Goal: Information Seeking & Learning: Check status

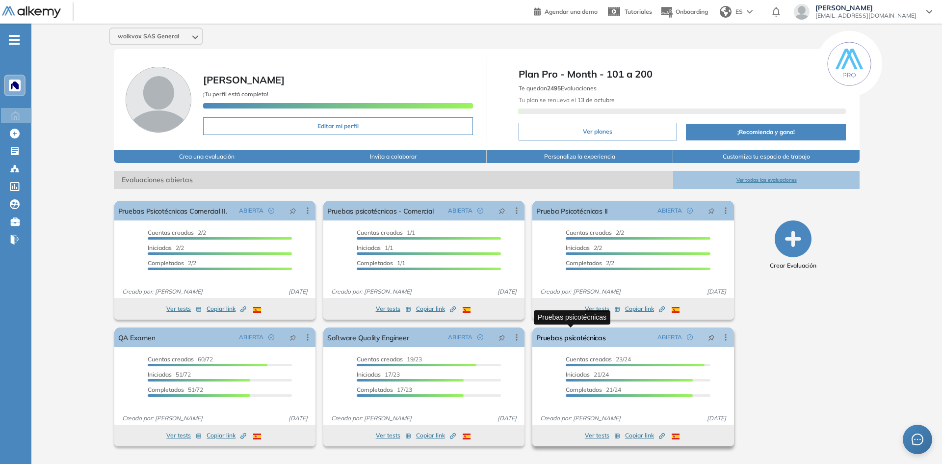
click at [568, 339] on link "Pruebas psicotécnicas" at bounding box center [570, 337] width 69 height 20
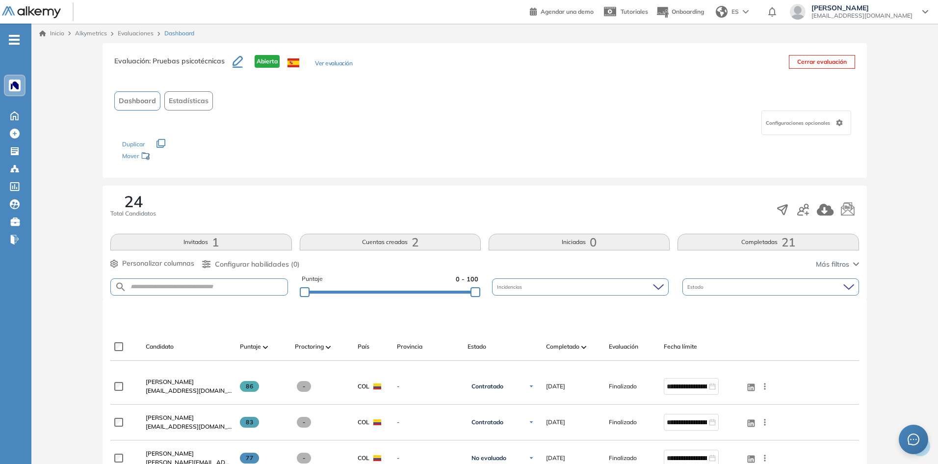
click at [740, 241] on button "Completadas 21" at bounding box center [768, 242] width 181 height 17
click at [200, 288] on input "text" at bounding box center [207, 286] width 160 height 7
type input "*"
type input "*********"
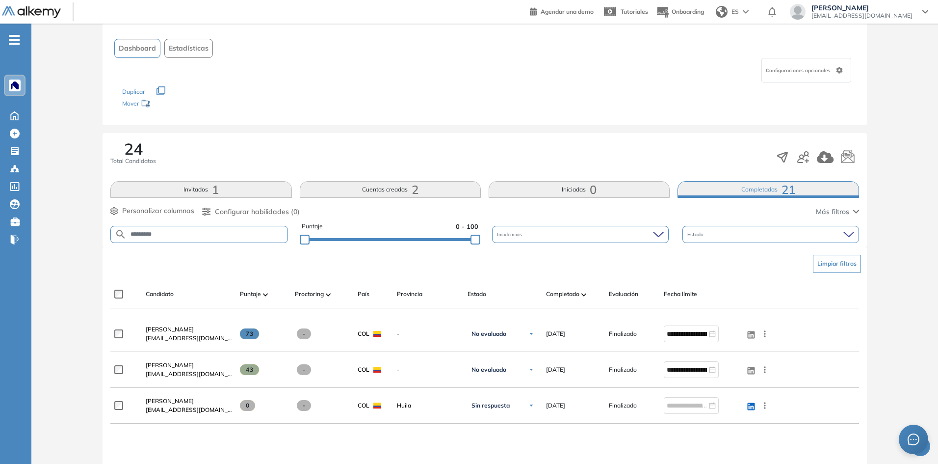
scroll to position [63, 0]
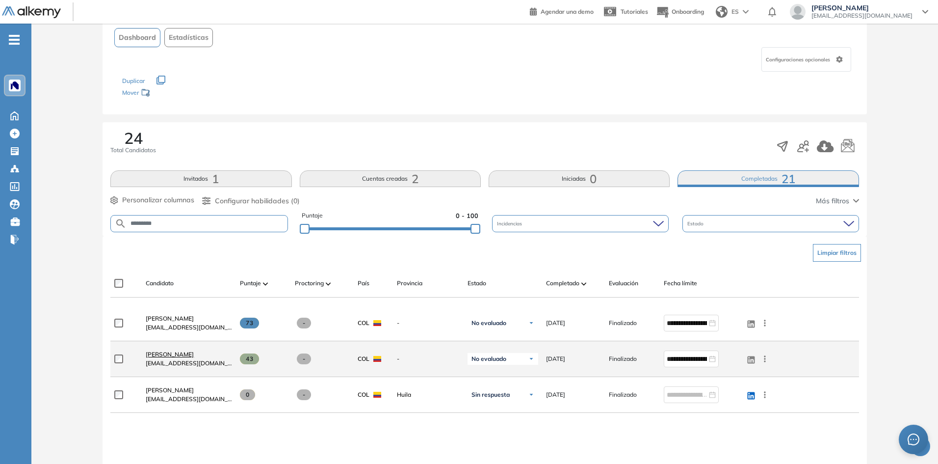
click at [159, 357] on span "[PERSON_NAME]" at bounding box center [170, 353] width 48 height 7
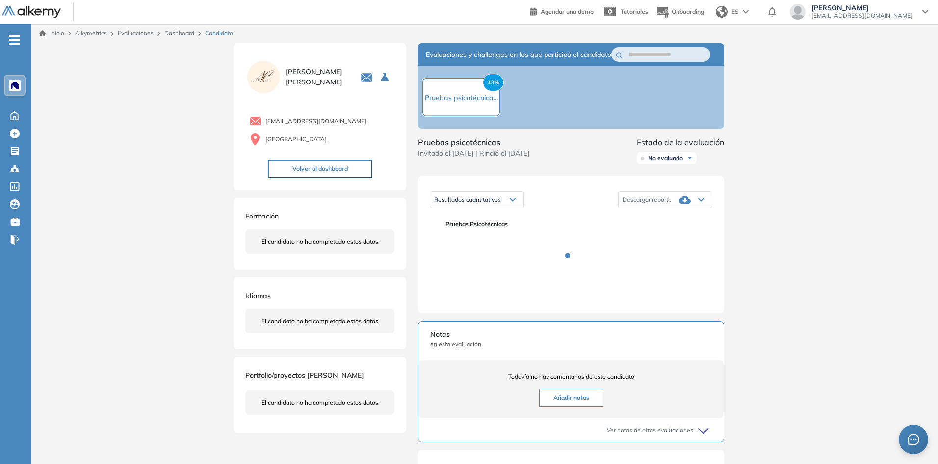
click at [916, 9] on div "[PERSON_NAME] [EMAIL_ADDRESS][DOMAIN_NAME]" at bounding box center [862, 12] width 113 height 16
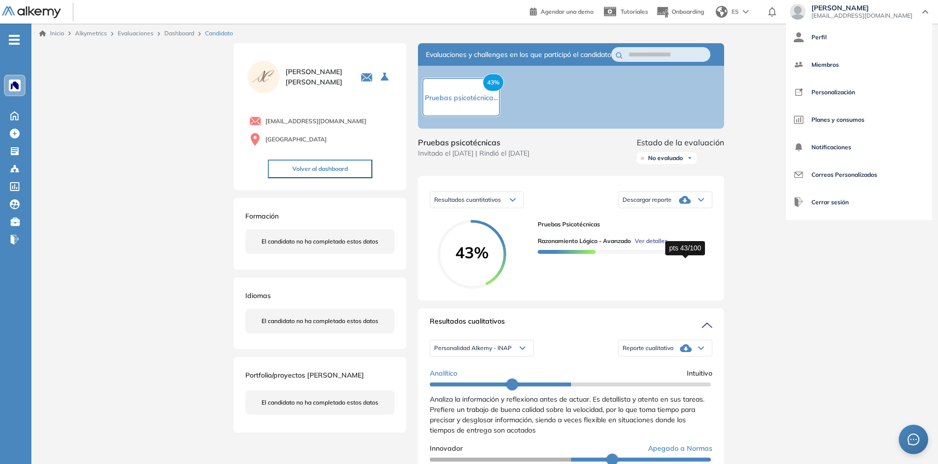
click at [831, 301] on div "Inicio Alkymetrics Evaluaciones Dashboard Candidato Duración : 00:00:00 Cantida…" at bounding box center [484, 450] width 907 height 852
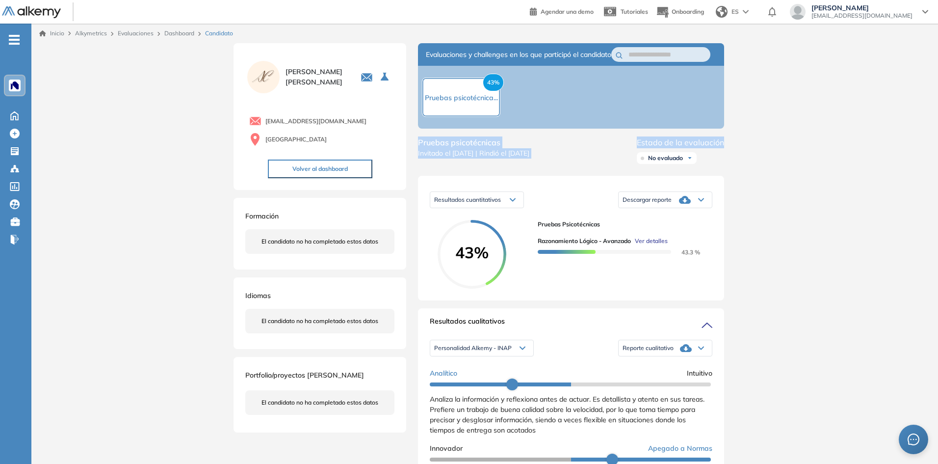
drag, startPoint x: 937, startPoint y: 126, endPoint x: 932, endPoint y: 143, distance: 17.4
click at [932, 143] on div "Inicio Alkymetrics Evaluaciones Dashboard Candidato Duración : 00:00:00 Cantida…" at bounding box center [484, 450] width 907 height 852
click at [894, 164] on div "Inicio Alkymetrics Evaluaciones Dashboard Candidato Duración : 00:00:00 Cantida…" at bounding box center [484, 450] width 907 height 852
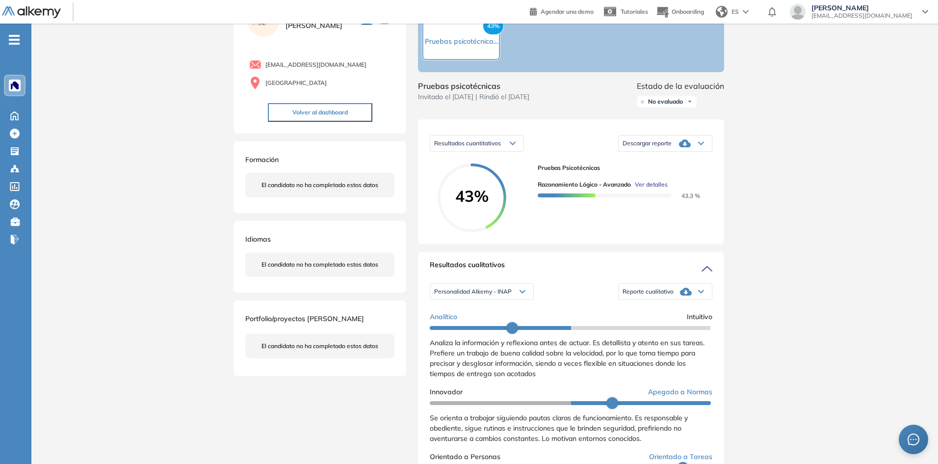
scroll to position [62, 0]
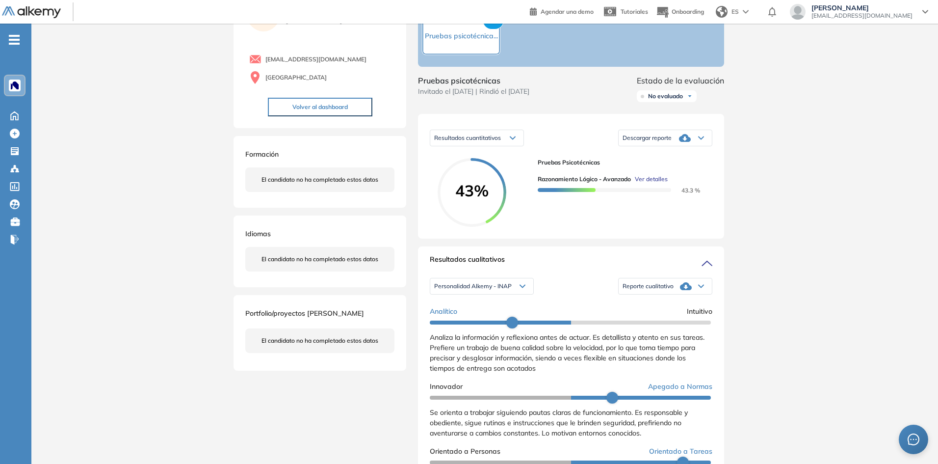
drag, startPoint x: 937, startPoint y: 183, endPoint x: 939, endPoint y: 189, distance: 6.5
click at [938, 189] on html "Perfil Todos los espacios Todos los espacios Home Home Alkymetrics Alkymetrics …" at bounding box center [469, 170] width 938 height 464
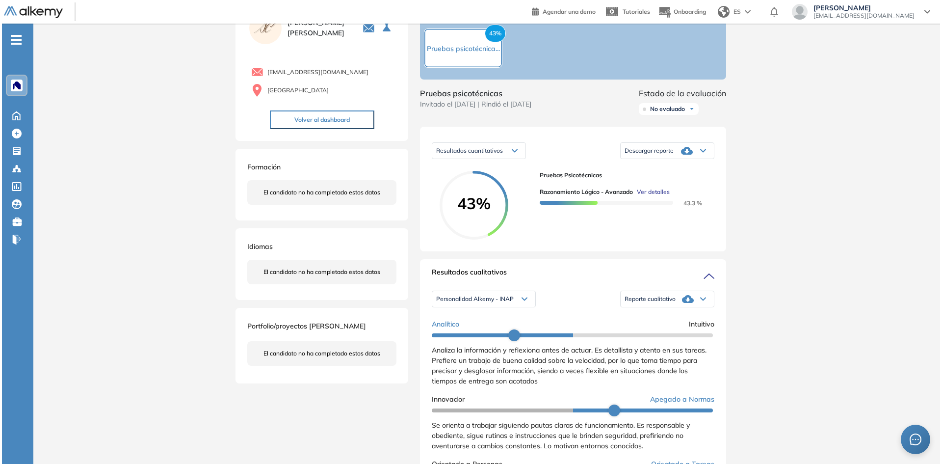
scroll to position [88, 0]
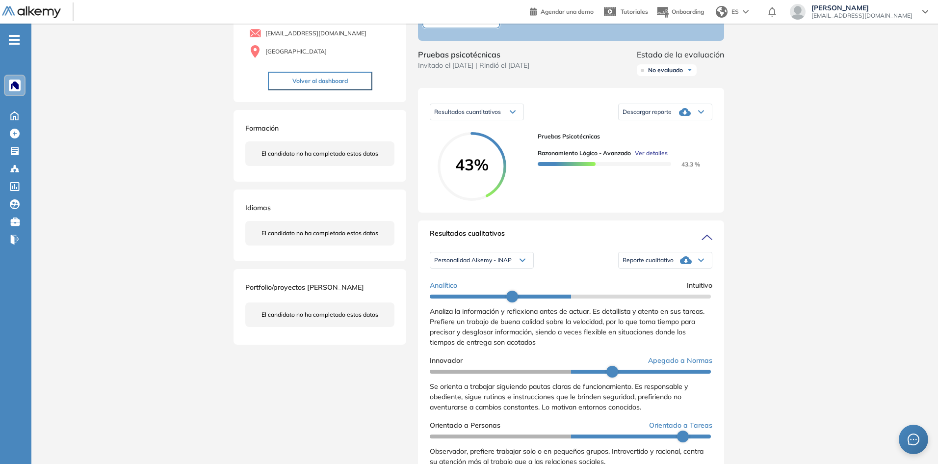
click at [648, 157] on span "Ver detalles" at bounding box center [651, 153] width 33 height 9
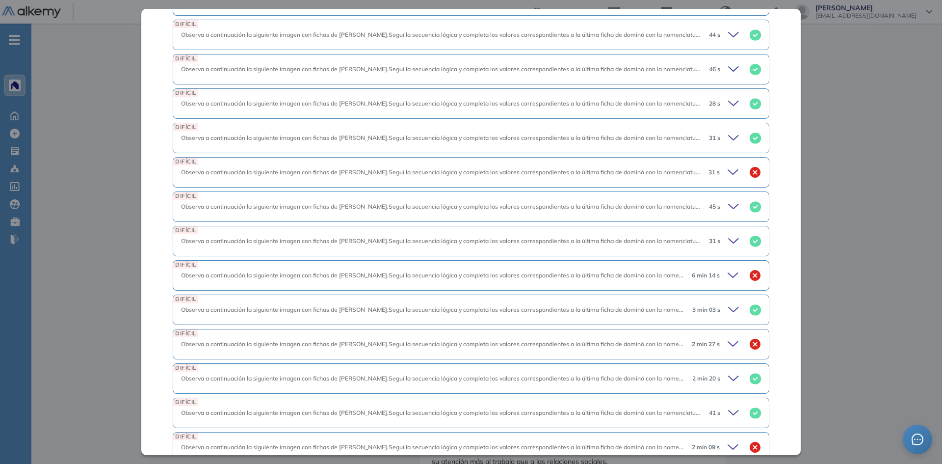
scroll to position [503, 0]
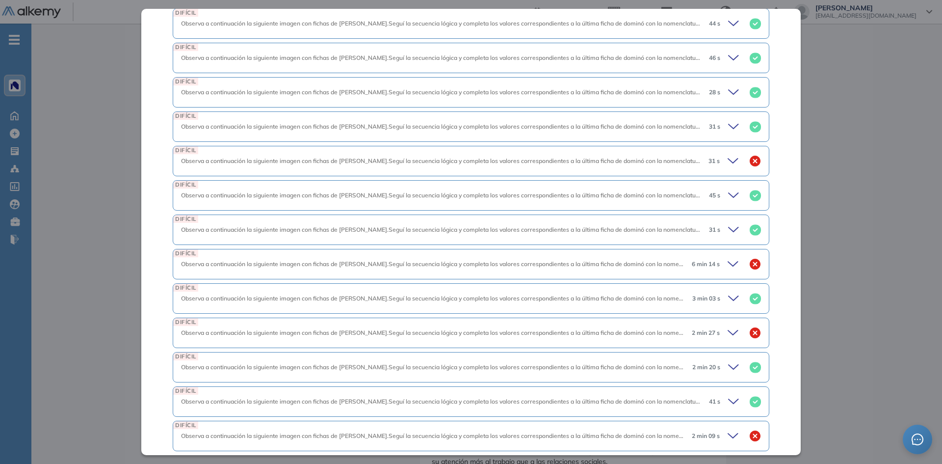
click at [717, 257] on div "6 min 14 s" at bounding box center [722, 264] width 77 height 14
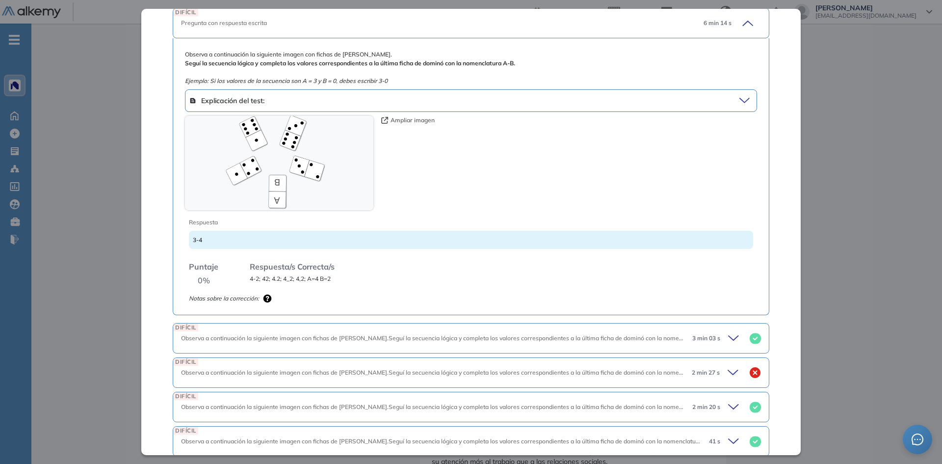
scroll to position [949, 0]
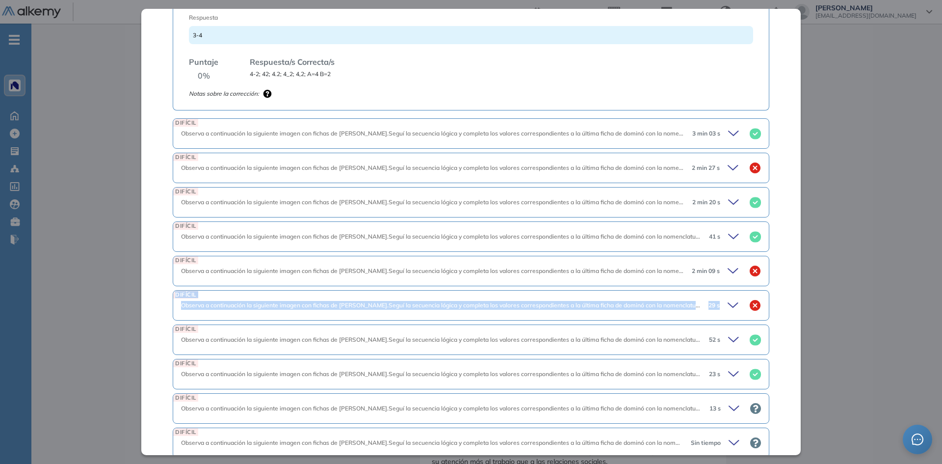
drag, startPoint x: 793, startPoint y: 275, endPoint x: 795, endPoint y: 282, distance: 7.1
click at [795, 282] on div "Razonamiento Lógico - Avanzado Lógica Avanzado Idiomas Objetivos Aprendizaje Rá…" at bounding box center [470, 231] width 659 height 445
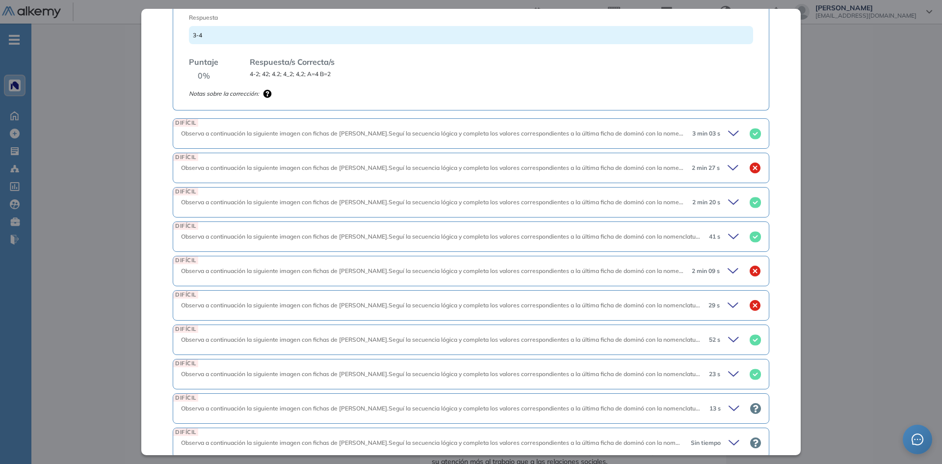
click at [787, 280] on div "Razonamiento Lógico - Avanzado Lógica Avanzado Idiomas Objetivos Aprendizaje Rá…" at bounding box center [470, 231] width 659 height 445
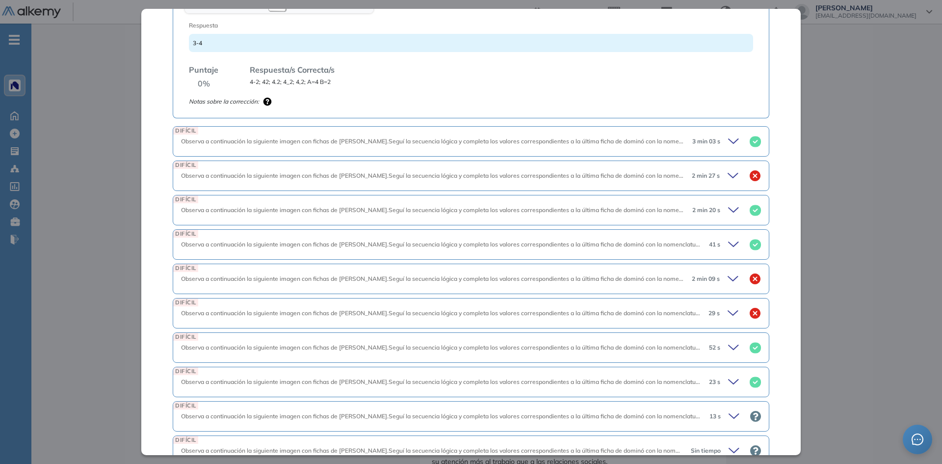
scroll to position [980, 0]
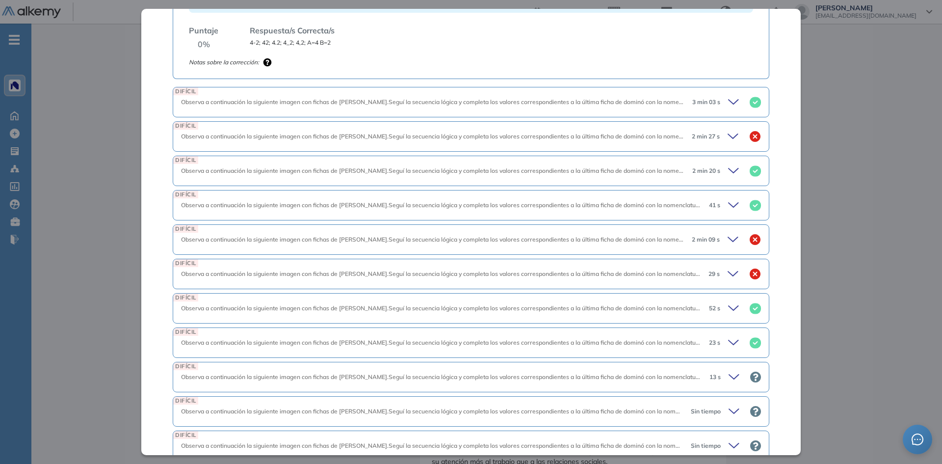
click at [728, 271] on icon at bounding box center [733, 273] width 10 height 4
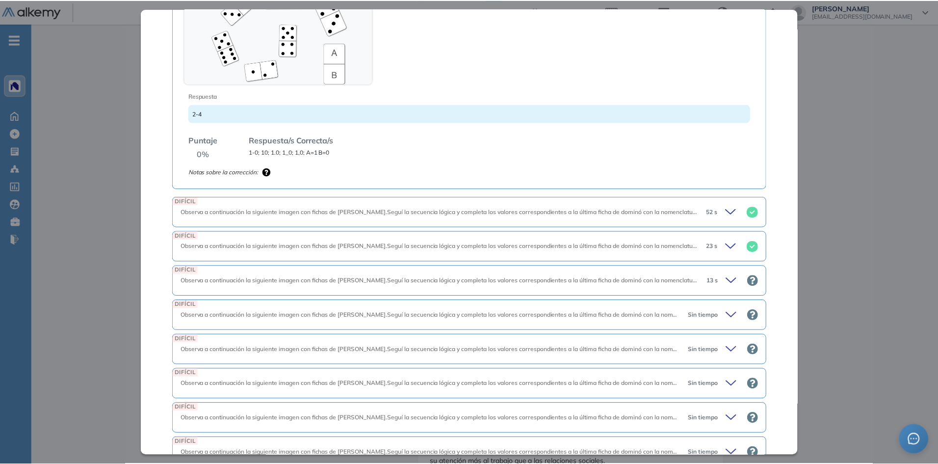
scroll to position [1093, 0]
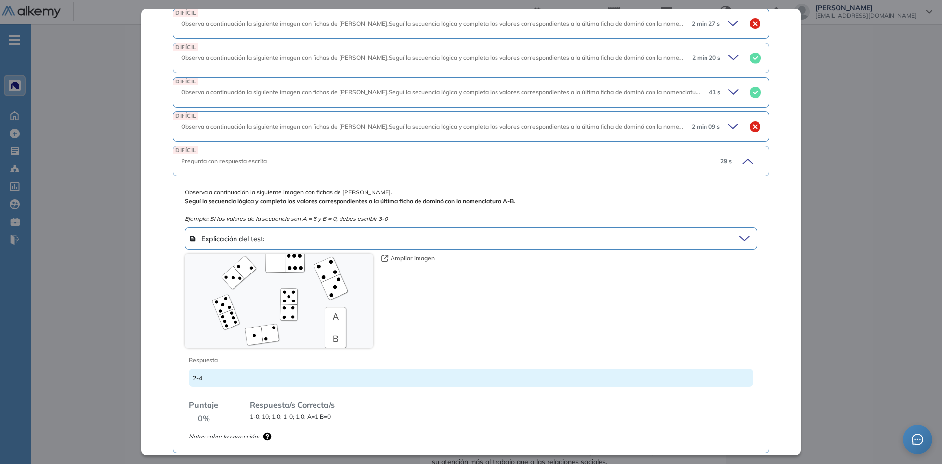
click at [834, 199] on div "Inicio Alkymetrics Evaluaciones Dashboard Candidato Razonamiento Lógico - Avanz…" at bounding box center [486, 362] width 911 height 852
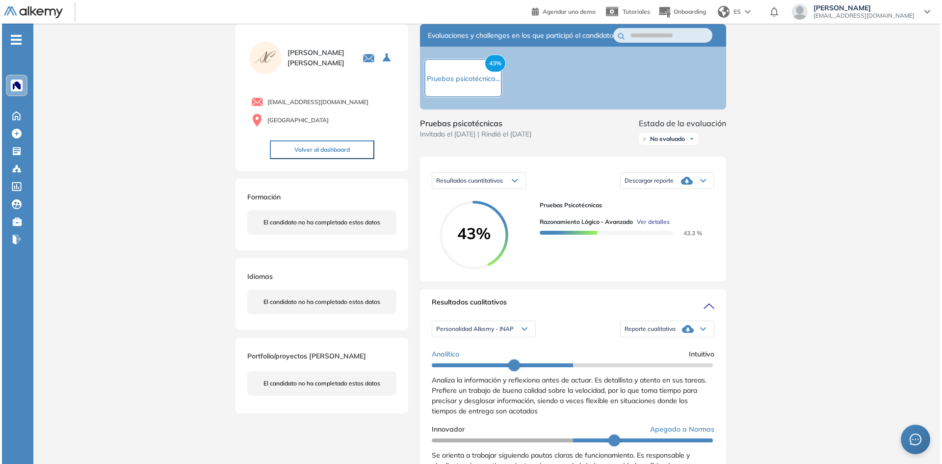
scroll to position [0, 0]
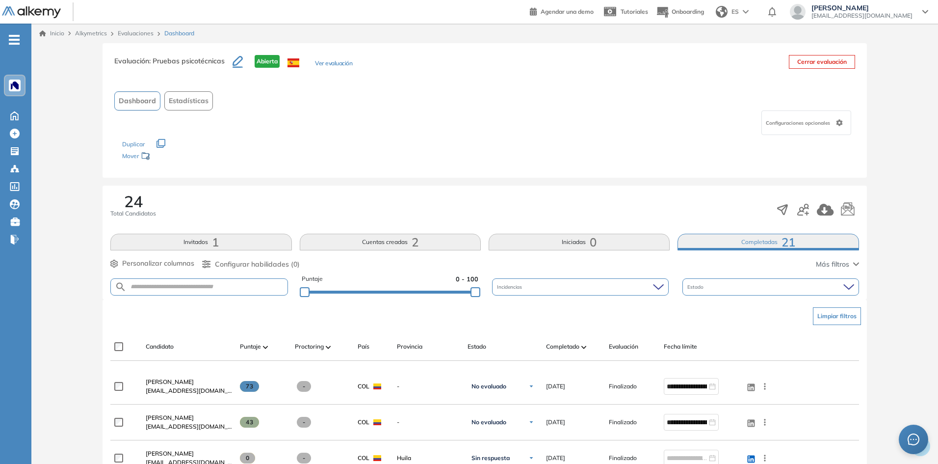
click at [216, 293] on form at bounding box center [198, 286] width 177 height 17
click at [213, 291] on form at bounding box center [198, 286] width 177 height 17
click at [218, 289] on input "text" at bounding box center [207, 286] width 160 height 7
type input "********"
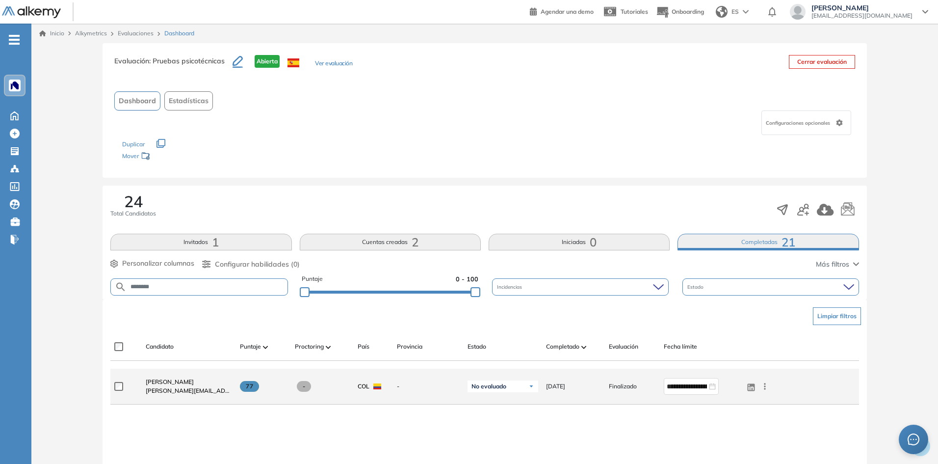
click at [161, 387] on span "[PERSON_NAME][EMAIL_ADDRESS][DOMAIN_NAME]" at bounding box center [189, 390] width 86 height 9
click at [161, 385] on link "[PERSON_NAME]" at bounding box center [189, 381] width 86 height 9
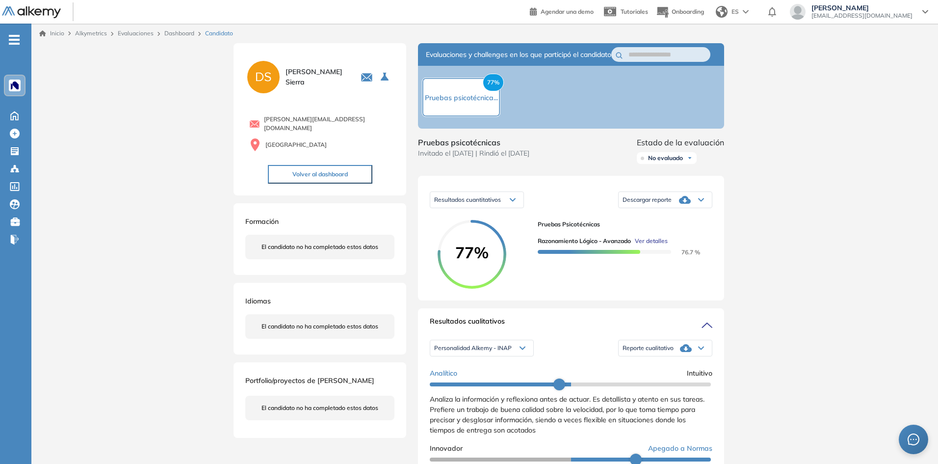
click at [649, 245] on span "Ver detalles" at bounding box center [651, 240] width 33 height 9
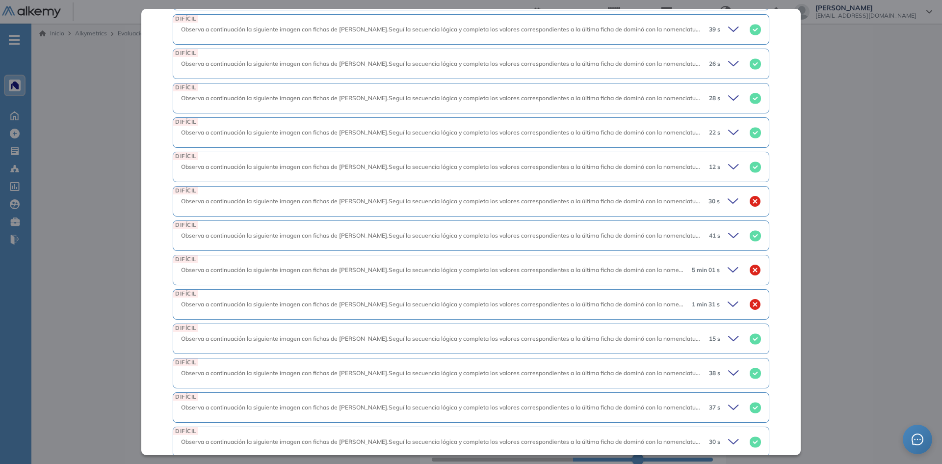
scroll to position [597, 0]
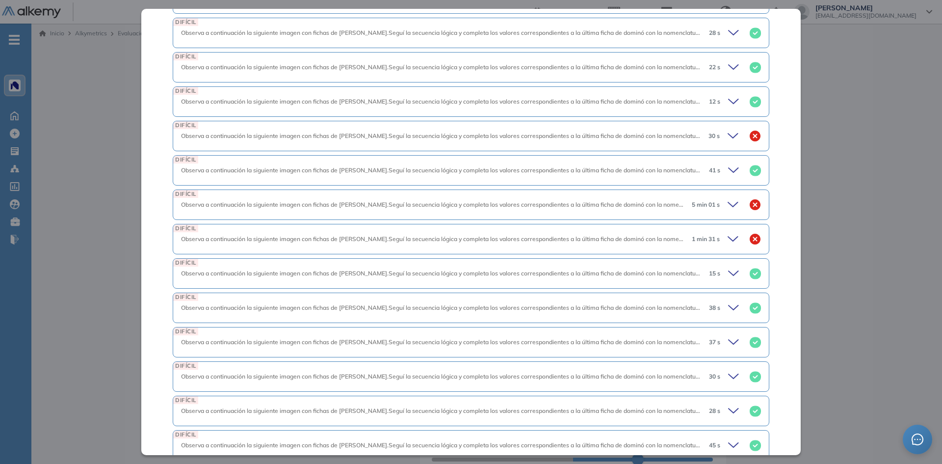
click at [697, 200] on span "5 min 01 s" at bounding box center [706, 204] width 28 height 9
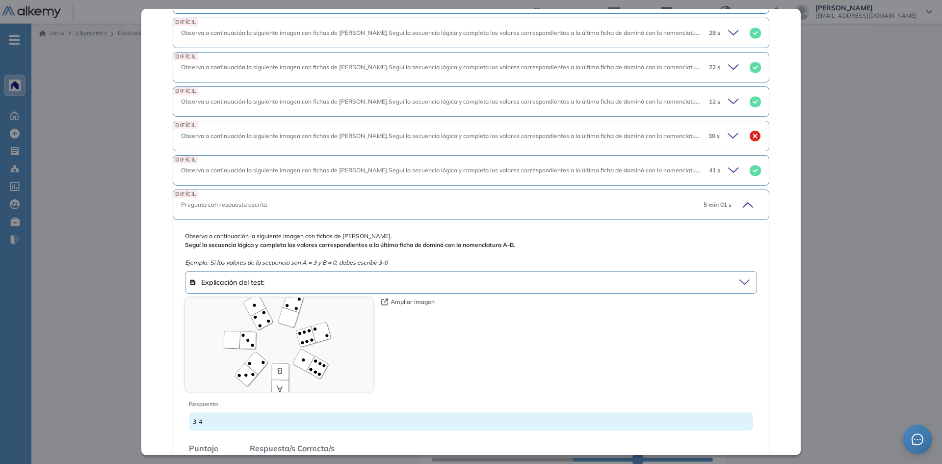
click at [708, 200] on span "5 min 01 s" at bounding box center [718, 204] width 28 height 9
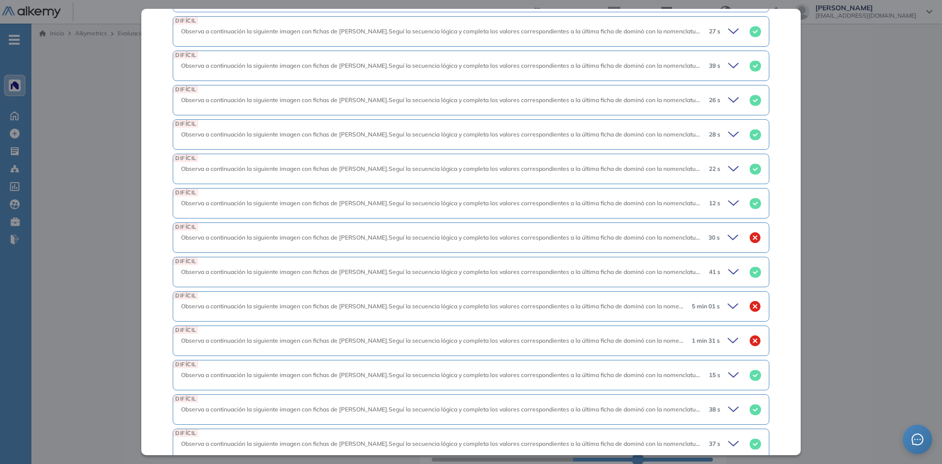
scroll to position [564, 0]
click at [728, 265] on icon at bounding box center [735, 272] width 14 height 14
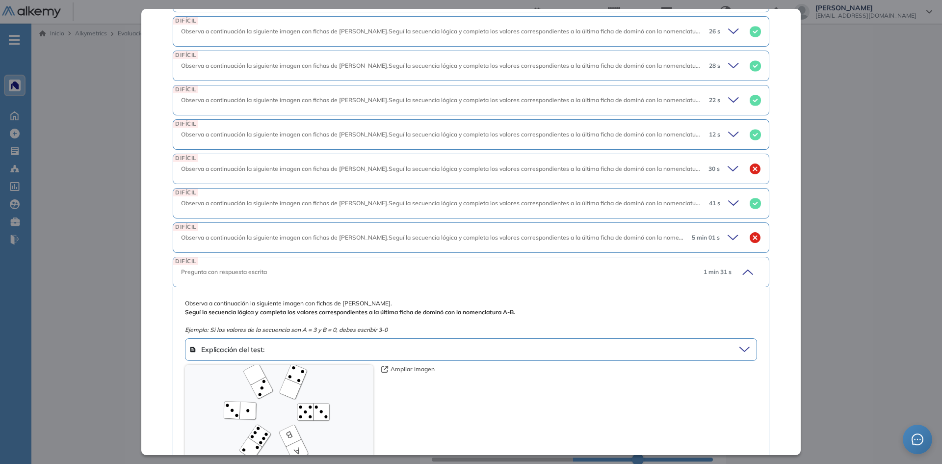
click at [721, 267] on span "1 min 31 s" at bounding box center [718, 271] width 28 height 9
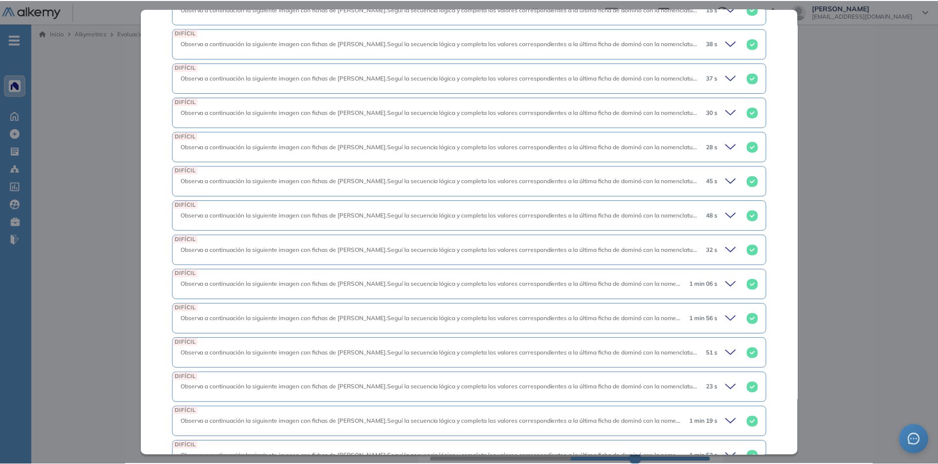
scroll to position [863, 0]
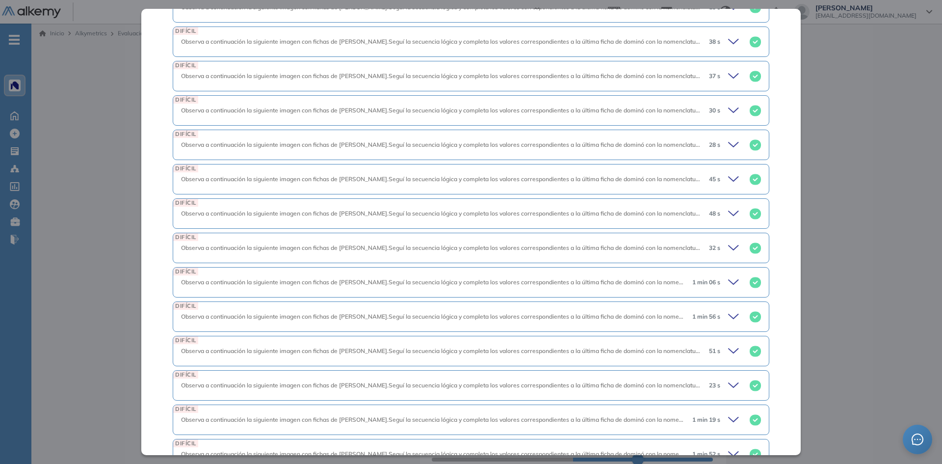
click at [822, 262] on div "Inicio Alkymetrics Evaluaciones Dashboard Candidato Razonamiento Lógico - Avanz…" at bounding box center [486, 450] width 911 height 852
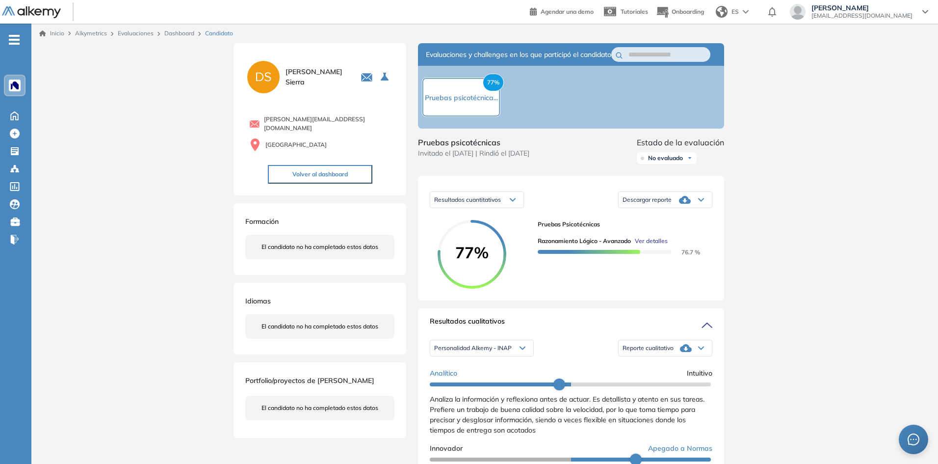
click at [820, 166] on div "Inicio Alkymetrics Evaluaciones Dashboard Candidato Razonamiento Lógico - Avanz…" at bounding box center [484, 450] width 907 height 852
